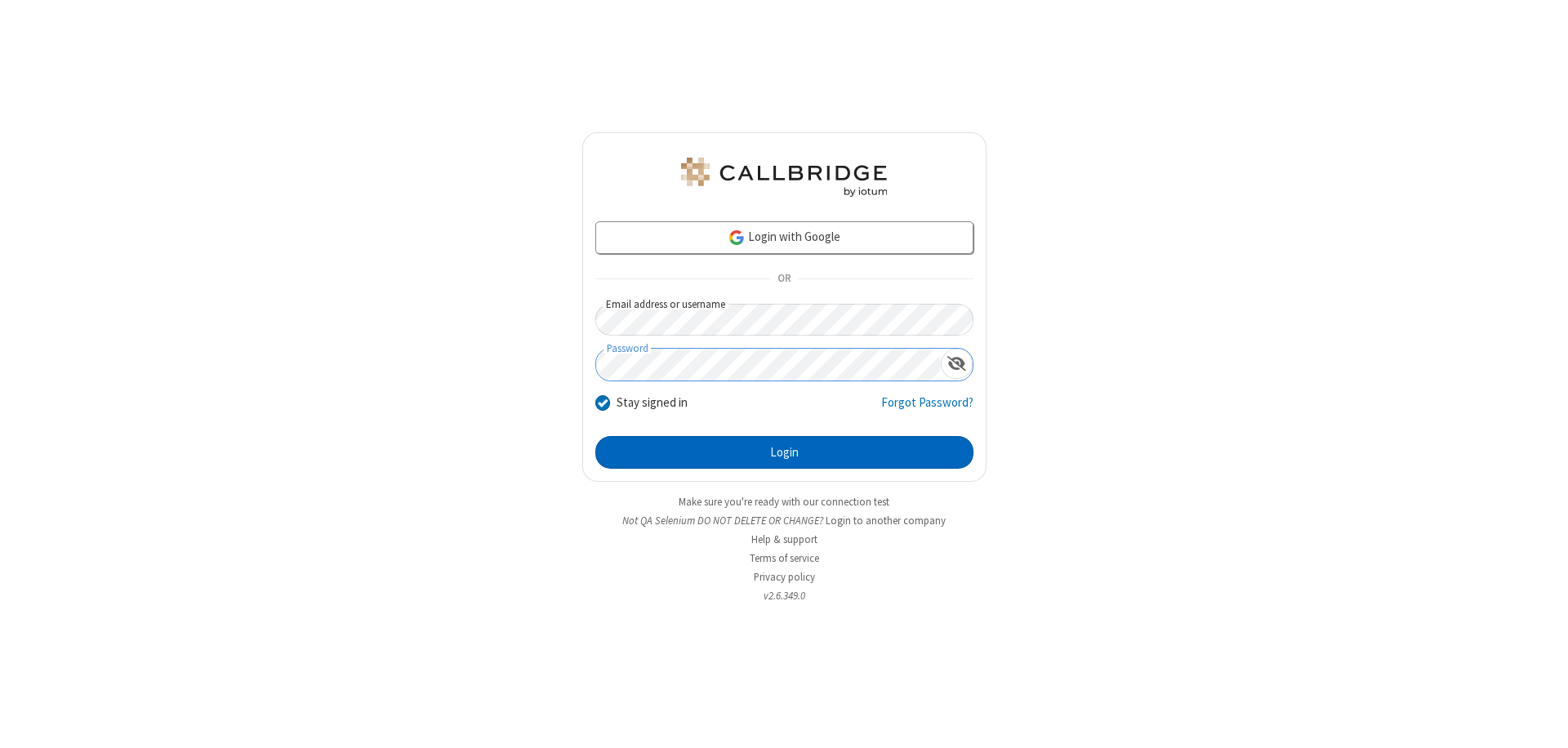
click at [784, 452] on button "Login" at bounding box center [784, 452] width 378 height 32
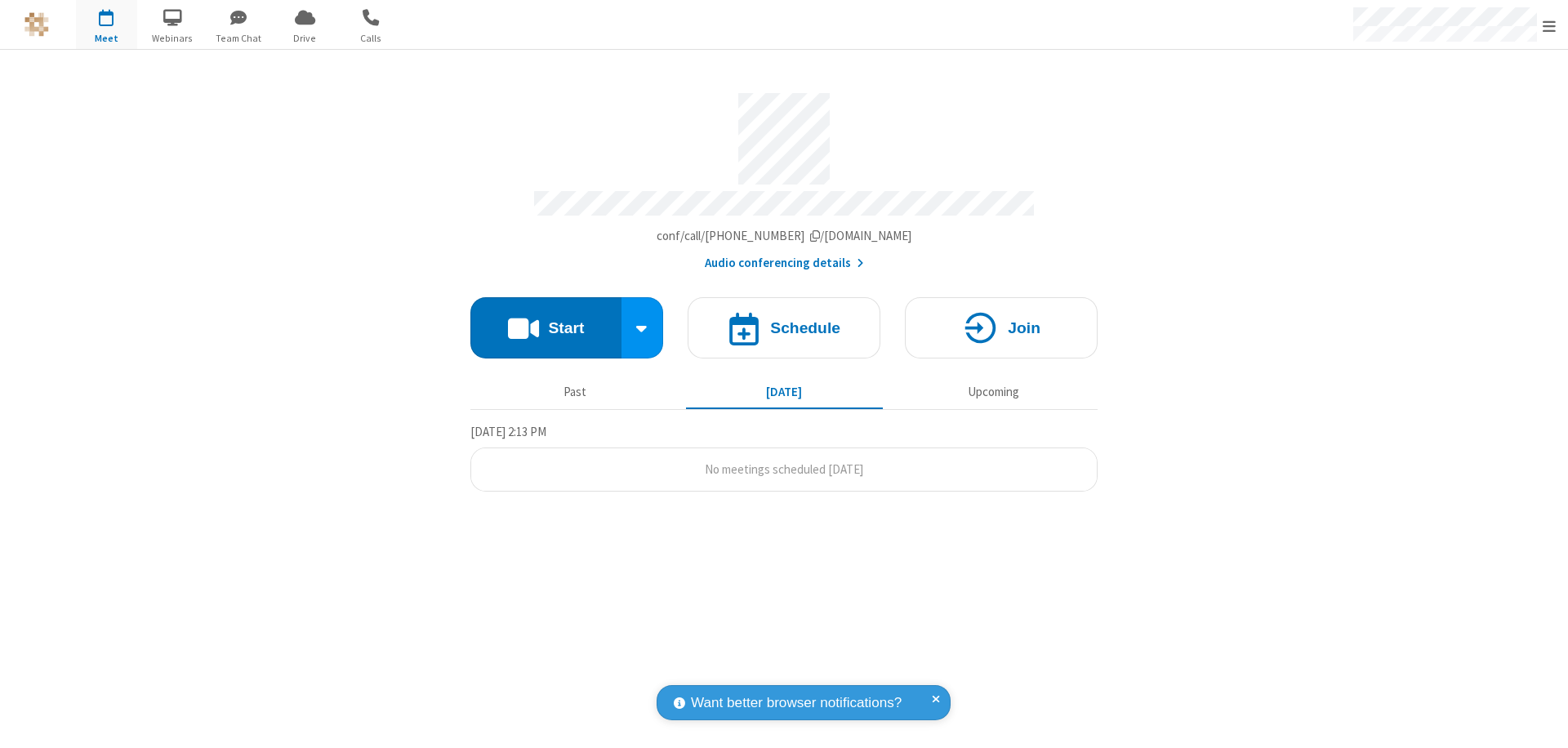
click at [546, 320] on button "Start" at bounding box center [546, 328] width 151 height 62
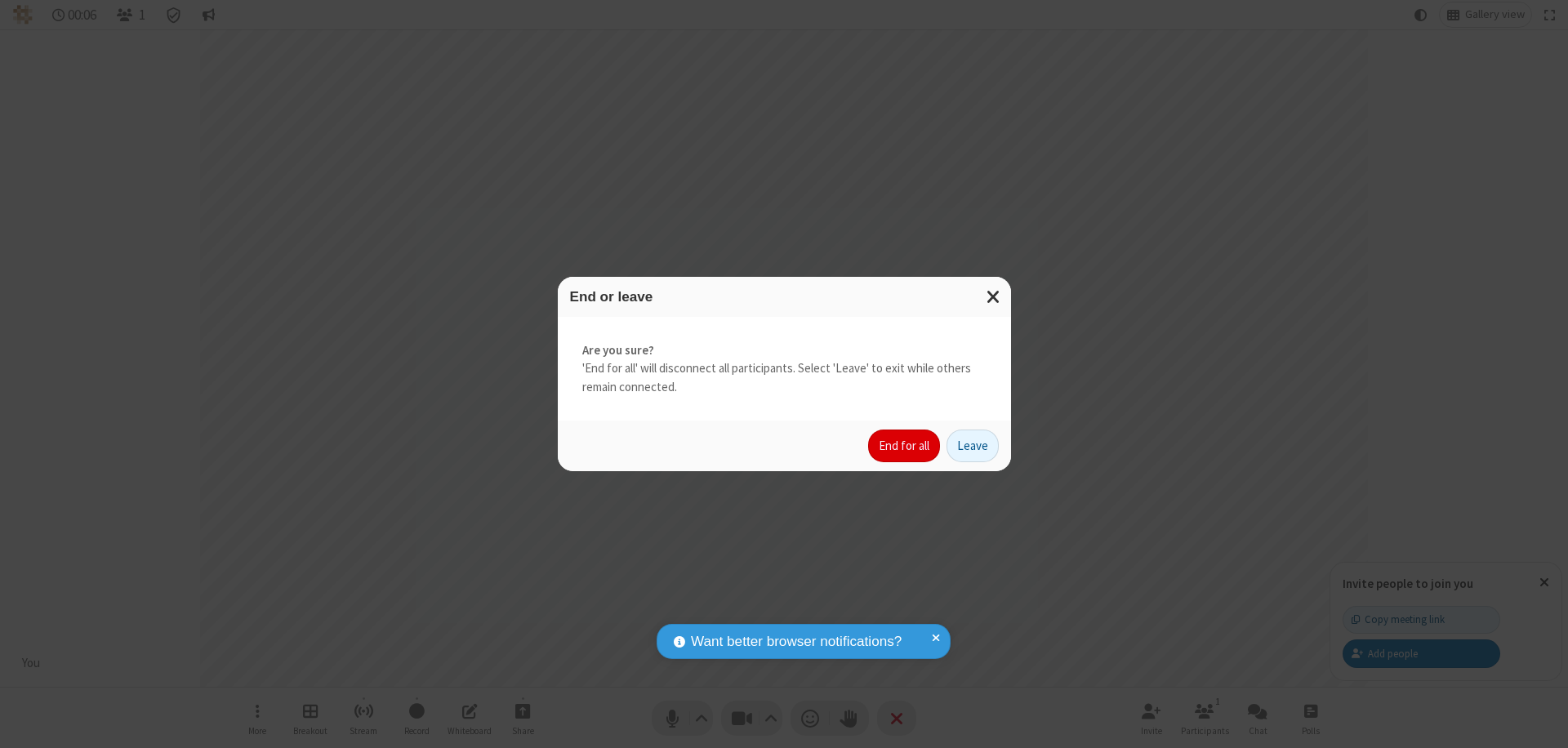
click at [905, 446] on button "End for all" at bounding box center [904, 445] width 71 height 32
